Goal: Task Accomplishment & Management: Complete application form

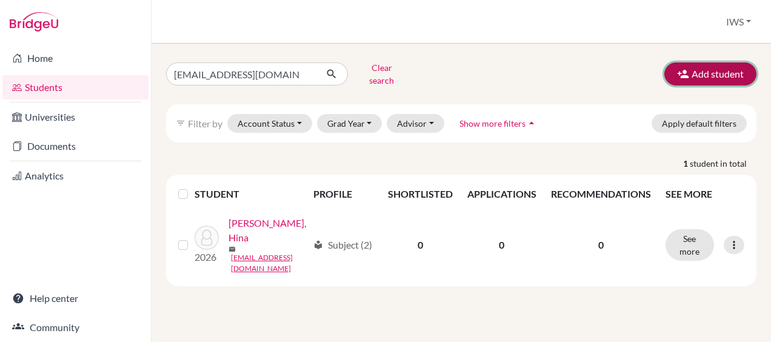
click at [688, 75] on icon "button" at bounding box center [683, 74] width 12 height 12
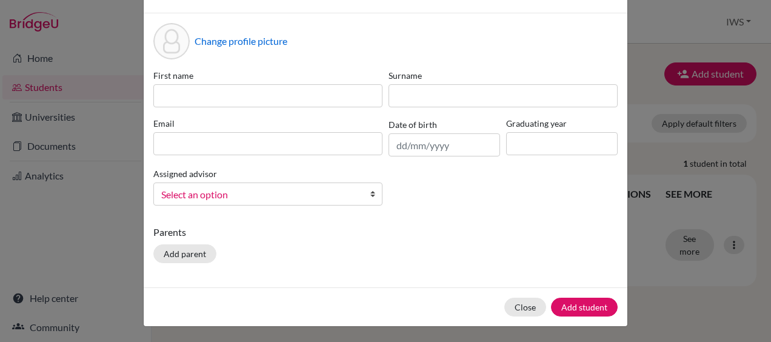
scroll to position [39, 0]
click at [435, 150] on input "text" at bounding box center [444, 144] width 112 height 23
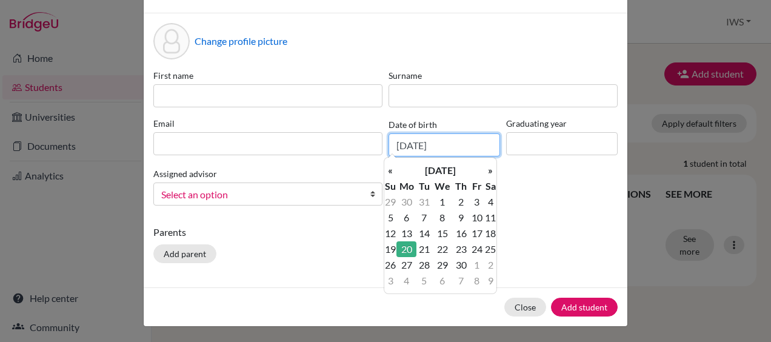
type input "20/06/2016"
click at [409, 250] on td "20" at bounding box center [406, 249] width 20 height 16
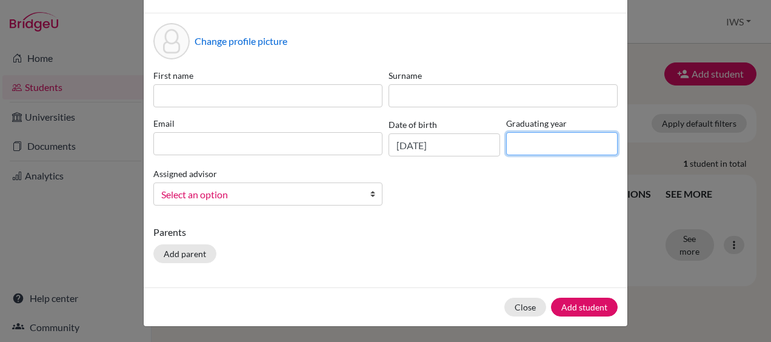
click at [511, 150] on input at bounding box center [562, 143] width 112 height 23
type input "2026"
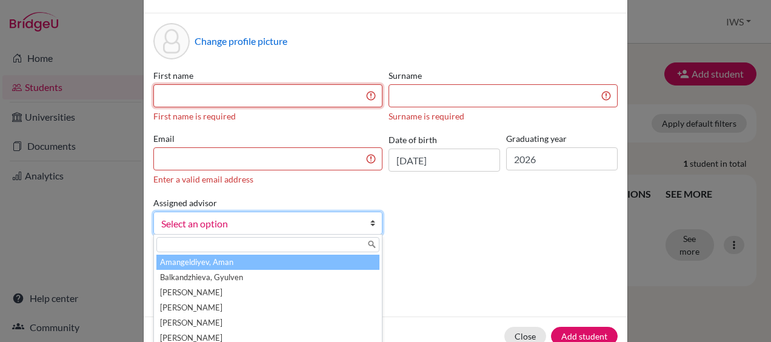
click at [287, 99] on input at bounding box center [267, 95] width 229 height 23
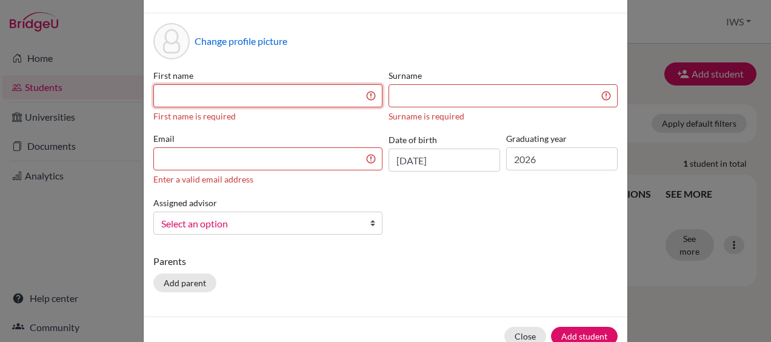
click at [305, 98] on input at bounding box center [267, 95] width 229 height 23
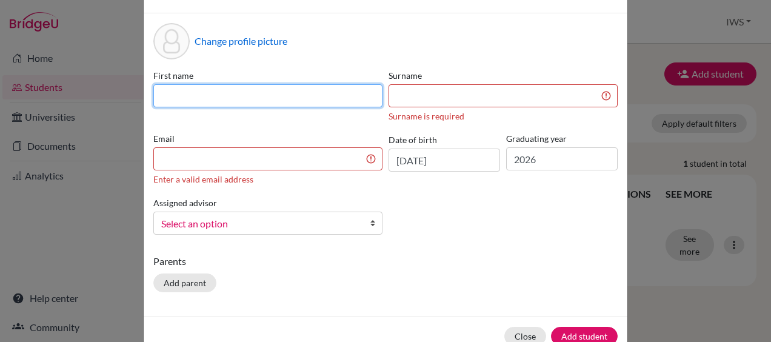
paste input "Maylo Vincent"
type input "Maylo Vincent"
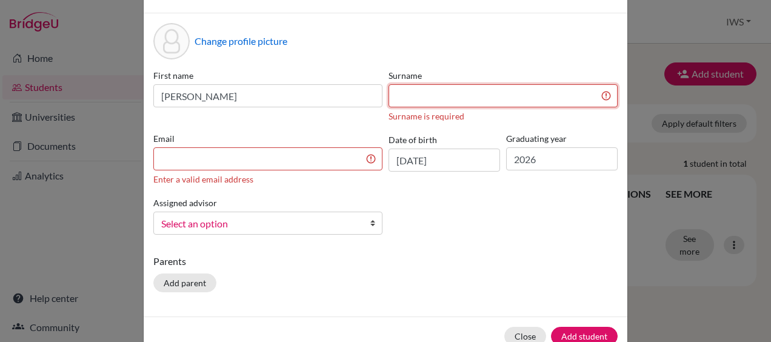
click at [510, 101] on input at bounding box center [502, 95] width 229 height 23
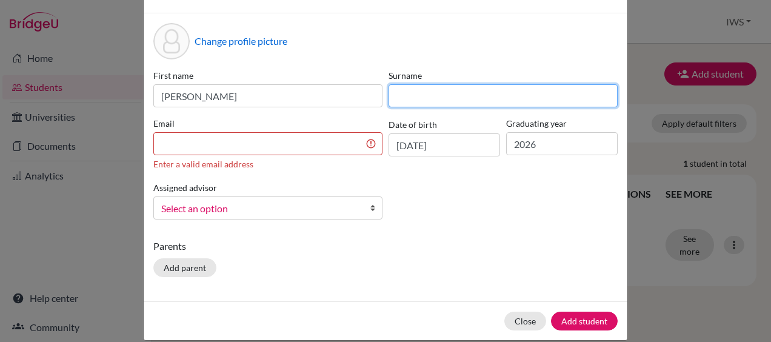
paste input "Levy"
type input "Levy"
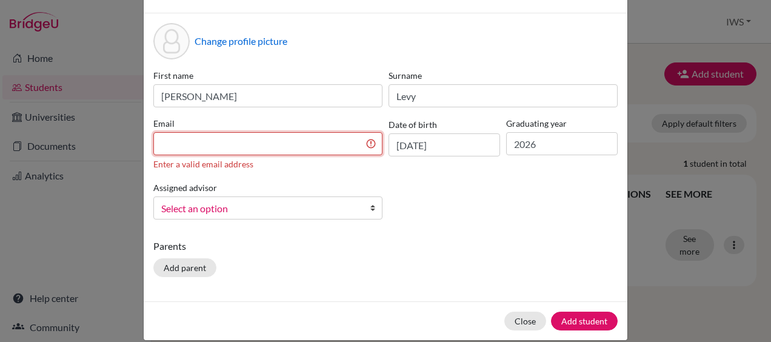
click at [301, 142] on input at bounding box center [267, 143] width 229 height 23
paste input "1@misslevy.com"
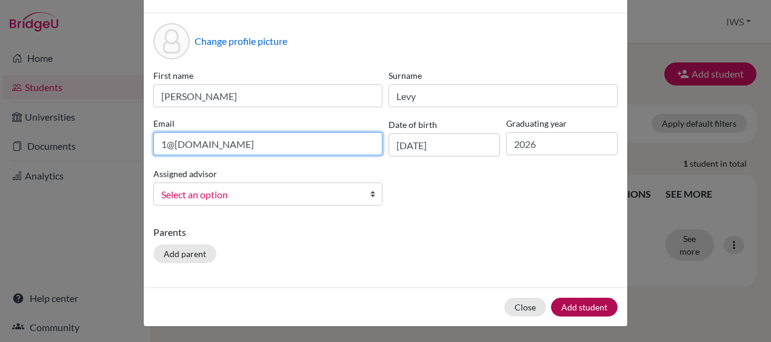
type input "1@misslevy.com"
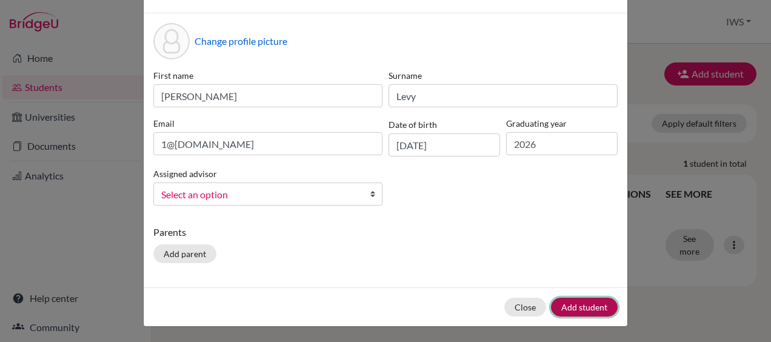
click at [576, 308] on button "Add student" at bounding box center [584, 307] width 67 height 19
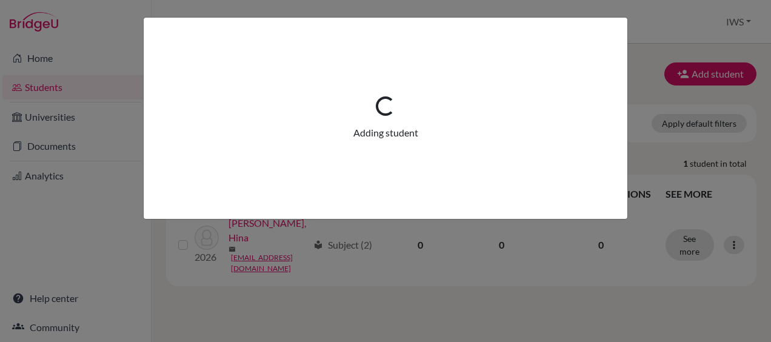
scroll to position [0, 0]
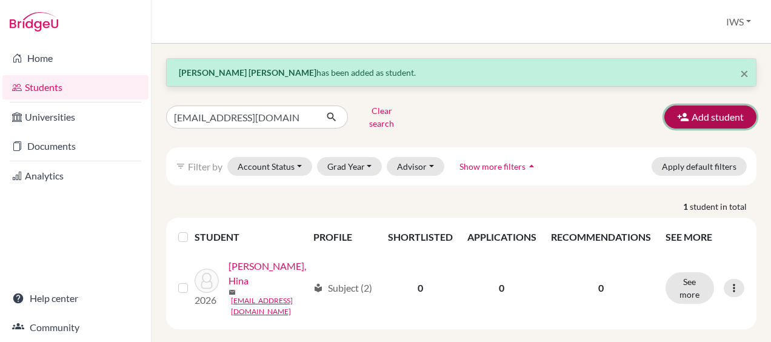
click at [703, 108] on button "Add student" at bounding box center [710, 116] width 92 height 23
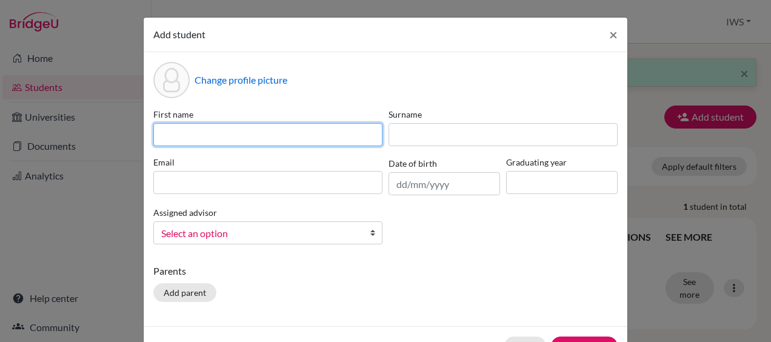
click at [251, 135] on input at bounding box center [267, 134] width 229 height 23
paste input "Rohan"
type input "Rohan"
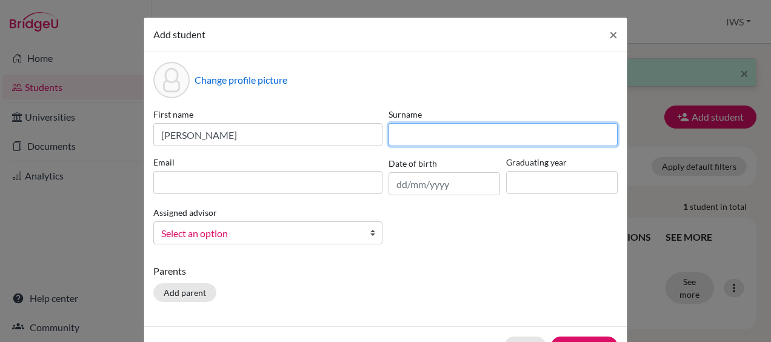
click at [492, 134] on input at bounding box center [502, 134] width 229 height 23
paste input "Gratton"
type input "Gratton"
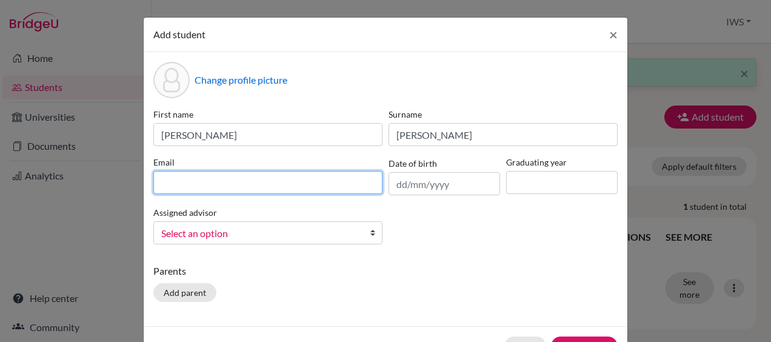
click at [251, 173] on input at bounding box center [267, 182] width 229 height 23
paste input "rogratton@gmail.com"
type input "rogratton@gmail.com"
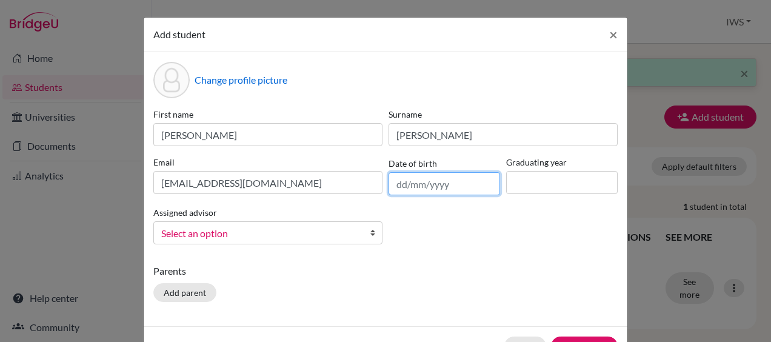
click at [431, 183] on input "text" at bounding box center [444, 183] width 112 height 23
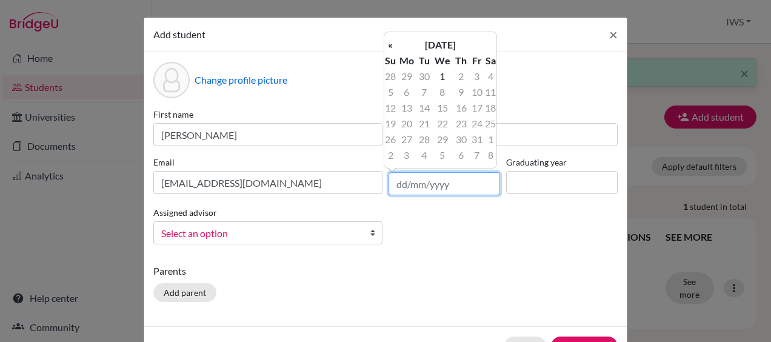
click at [427, 180] on input "text" at bounding box center [444, 183] width 112 height 23
type input "21/03/2010"
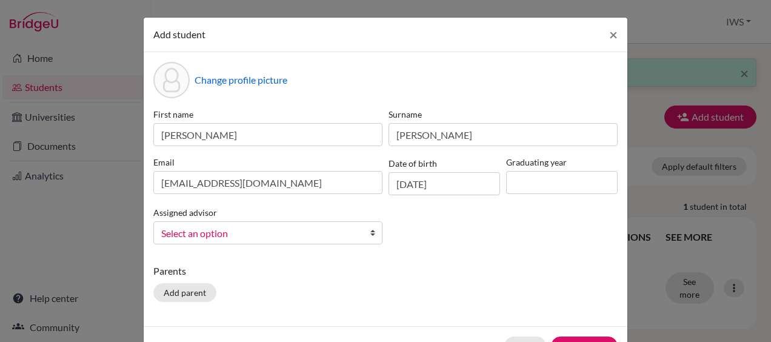
click at [442, 222] on div "First name Rohan Surname Gratton Email rogratton@gmail.com Date of birth 21/03/…" at bounding box center [385, 181] width 470 height 146
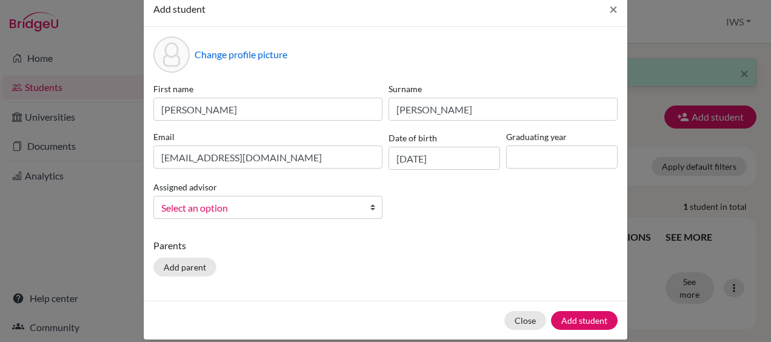
scroll to position [39, 0]
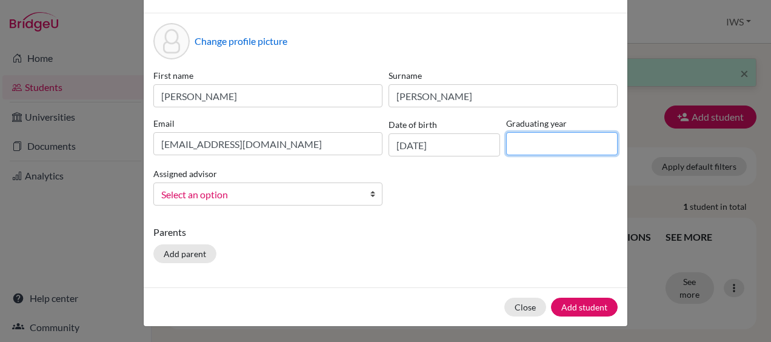
click at [531, 149] on input at bounding box center [562, 143] width 112 height 23
type input "2026"
click at [522, 190] on div "First name Rohan Surname Gratton Email rogratton@gmail.com Date of birth 21/03/…" at bounding box center [385, 142] width 470 height 146
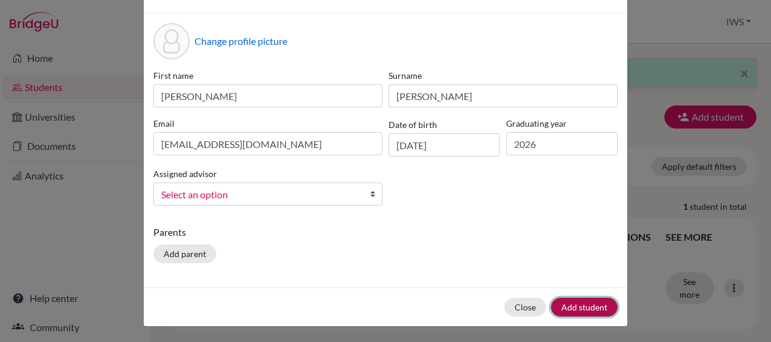
click at [590, 298] on button "Add student" at bounding box center [584, 307] width 67 height 19
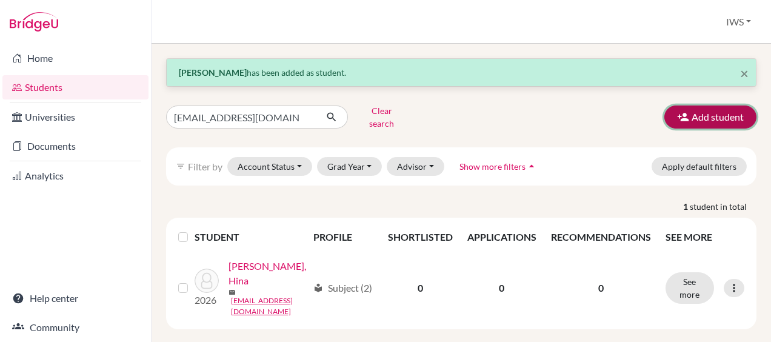
click at [679, 111] on icon "button" at bounding box center [683, 117] width 12 height 12
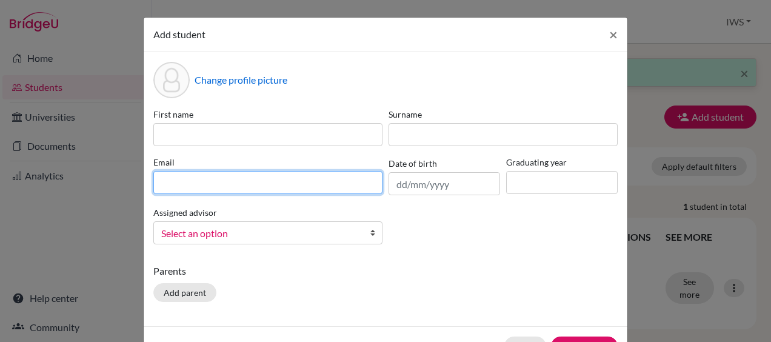
click at [305, 175] on input at bounding box center [267, 182] width 229 height 23
paste input "bullendavid56@gmail.com"
type input "bullendavid56@gmail.com"
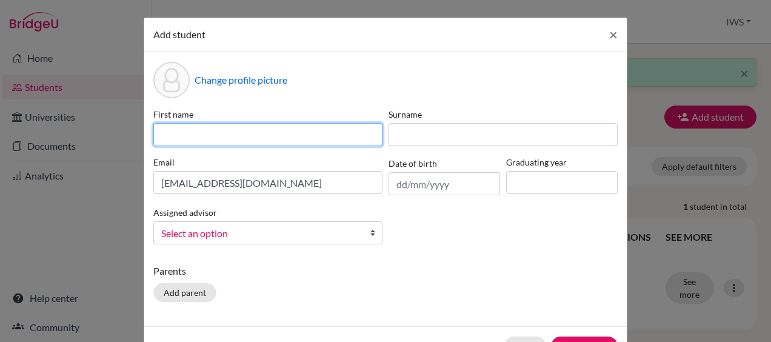
click at [275, 133] on input at bounding box center [267, 134] width 229 height 23
paste input "William ferdinand"
type input "William ferdinand"
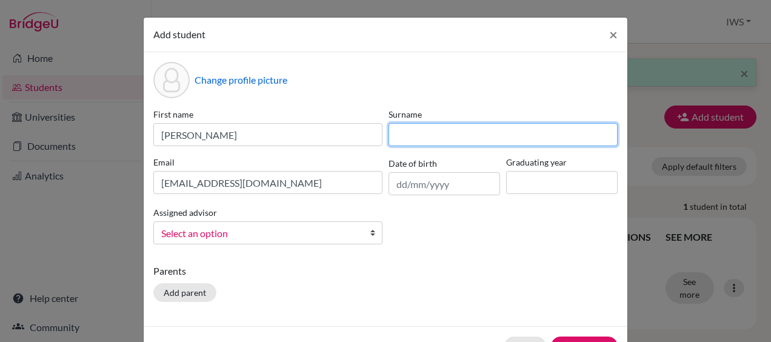
click at [496, 139] on input at bounding box center [502, 134] width 229 height 23
paste input "Name Cvek"
type input "Name Cvek"
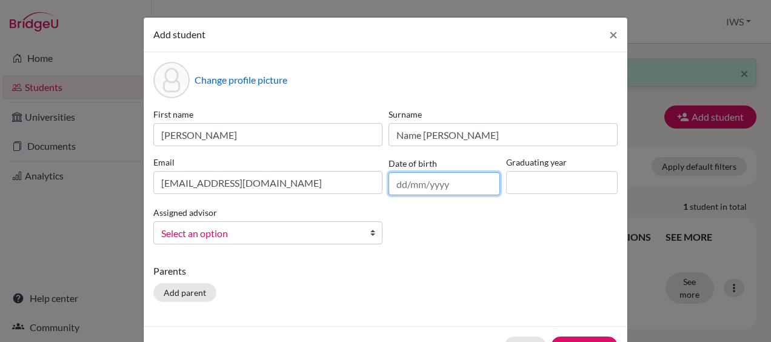
click at [471, 183] on input "text" at bounding box center [444, 183] width 112 height 23
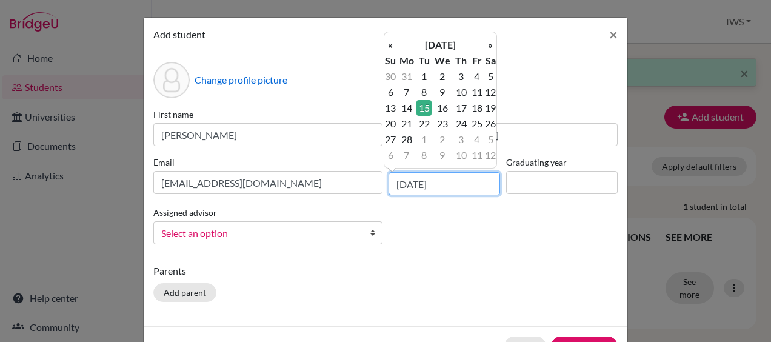
type input "15/02/2011"
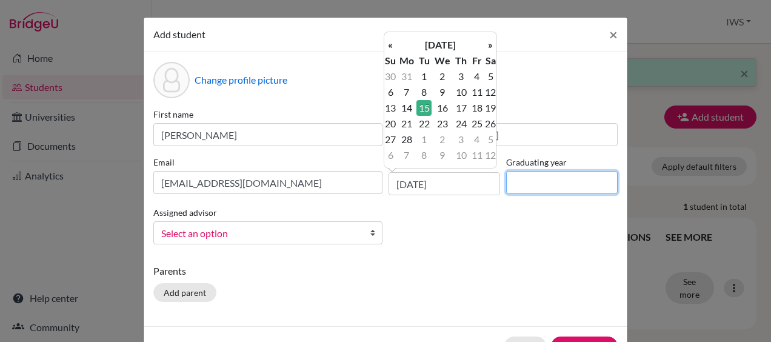
click at [526, 182] on input at bounding box center [562, 182] width 112 height 23
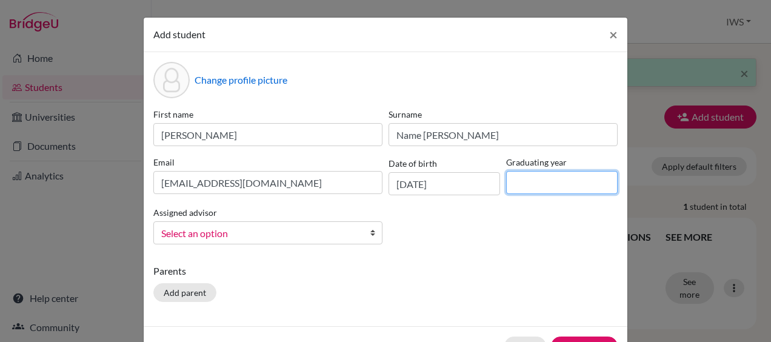
type input "2026"
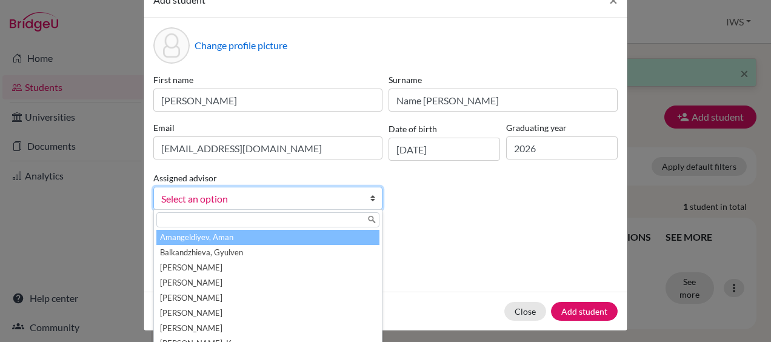
scroll to position [61, 0]
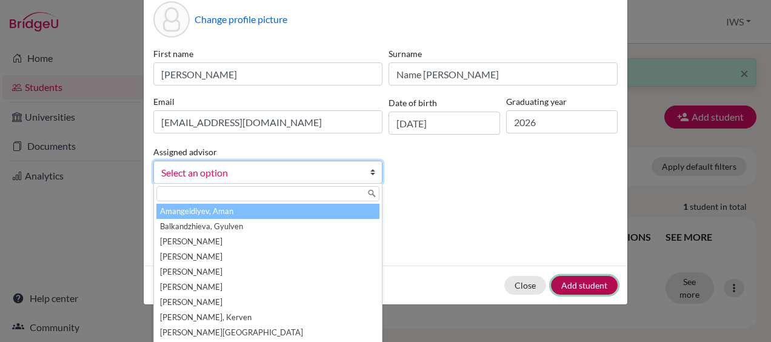
click at [587, 287] on button "Add student" at bounding box center [584, 285] width 67 height 19
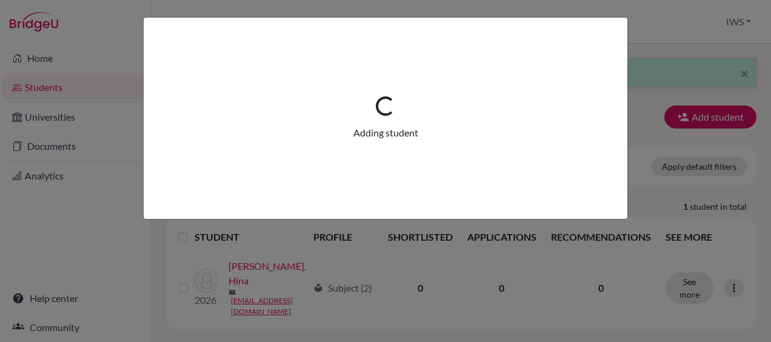
scroll to position [0, 0]
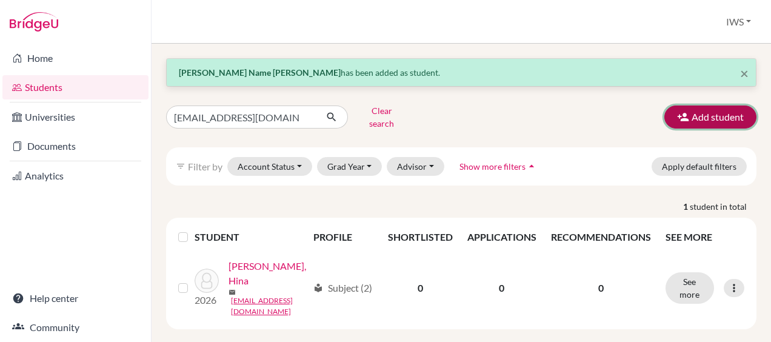
click at [682, 113] on button "Add student" at bounding box center [710, 116] width 92 height 23
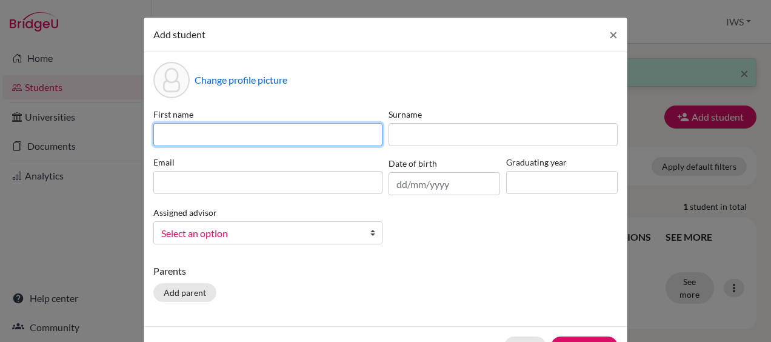
click at [307, 131] on input at bounding box center [267, 134] width 229 height 23
paste input "Sienna Christensen"
type input "Sienna Christensen"
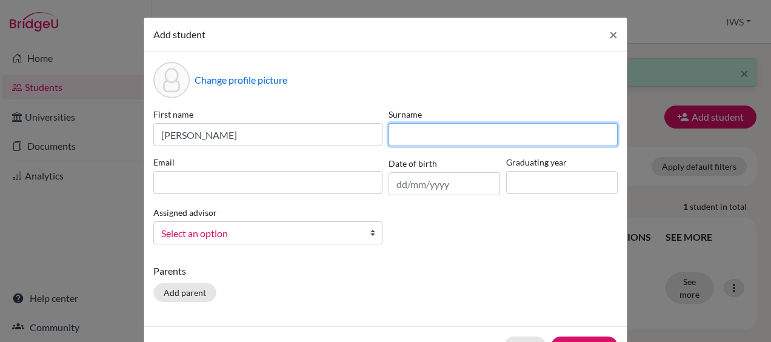
click at [423, 139] on input at bounding box center [502, 134] width 229 height 23
paste input "Cvek"
type input "Cvek"
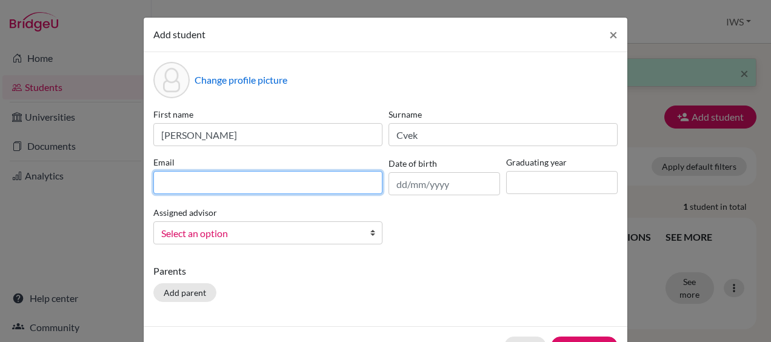
click at [301, 177] on input at bounding box center [267, 182] width 229 height 23
paste input "cvekd74@gmail.com"
type input "cvekd74@gmail.com"
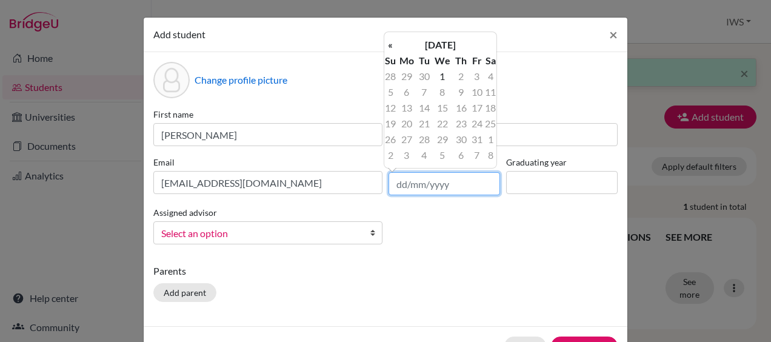
click at [428, 183] on input "text" at bounding box center [444, 183] width 112 height 23
type input "20/05/2008"
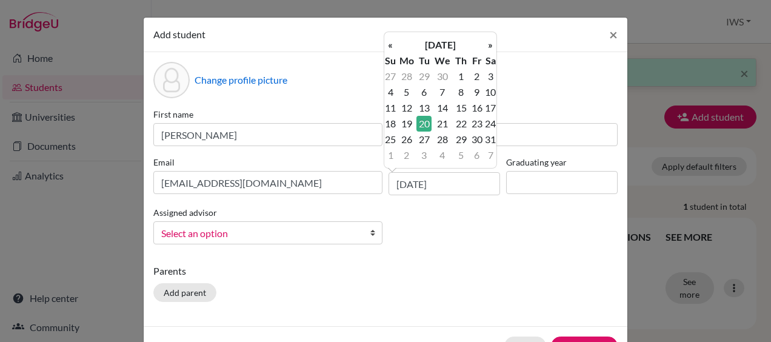
click at [555, 196] on div "First name Sienna Christensen Surname Cvek Email cvekd74@gmail.com Date of birt…" at bounding box center [385, 181] width 470 height 146
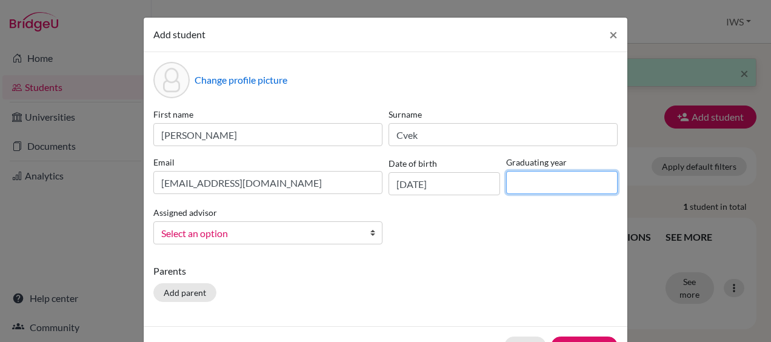
click at [547, 183] on input at bounding box center [562, 182] width 112 height 23
type input "2026"
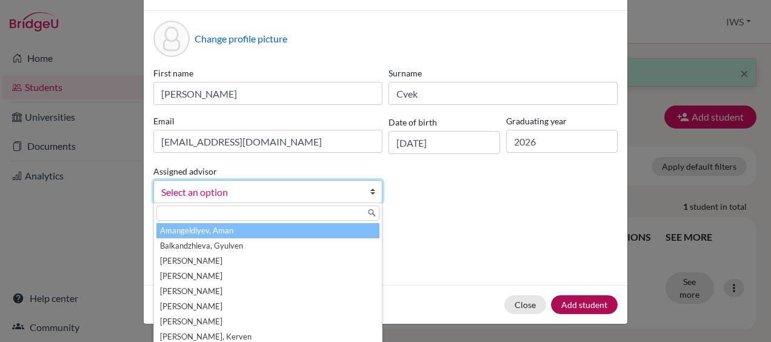
scroll to position [61, 0]
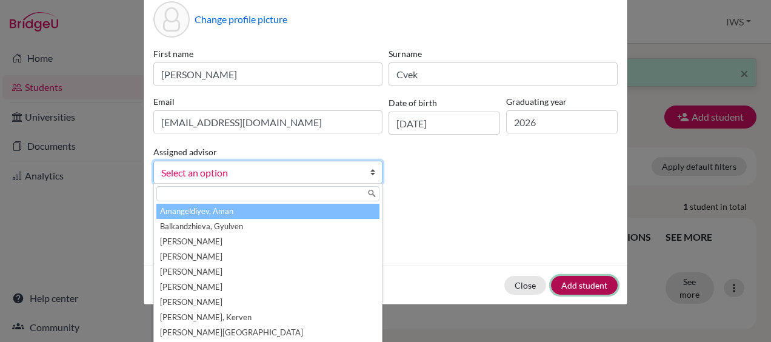
click at [574, 276] on button "Add student" at bounding box center [584, 285] width 67 height 19
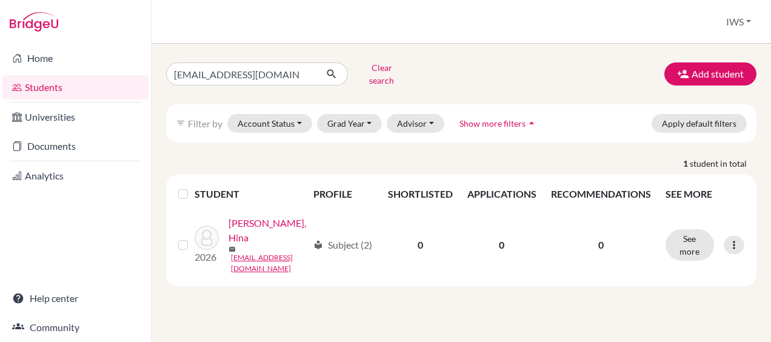
click at [39, 81] on link "Students" at bounding box center [75, 87] width 146 height 24
click at [305, 68] on input "[EMAIL_ADDRESS][DOMAIN_NAME]" at bounding box center [241, 73] width 150 height 23
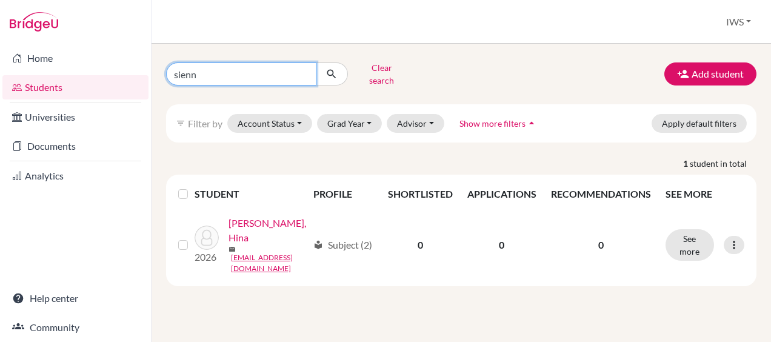
type input "sienna"
click button "submit" at bounding box center [332, 73] width 32 height 23
